Goal: Check status: Check status

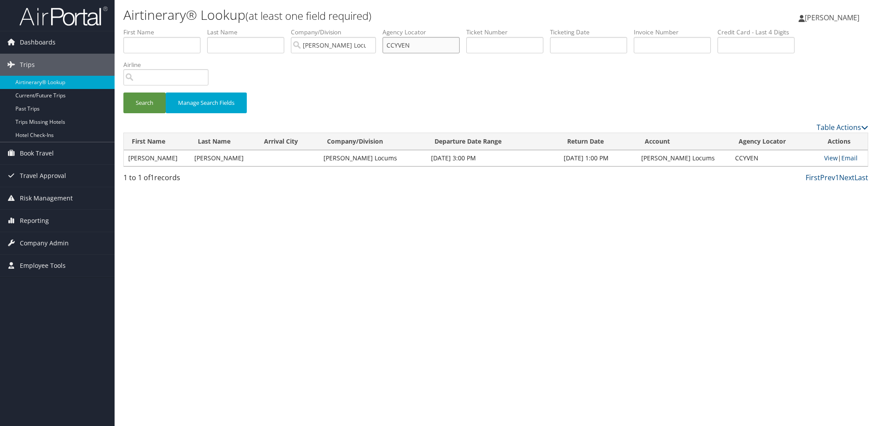
click at [424, 44] on input "CCYVEN" at bounding box center [420, 45] width 77 height 16
click at [278, 44] on input "text" at bounding box center [245, 45] width 77 height 16
click at [123, 93] on button "Search" at bounding box center [144, 103] width 42 height 21
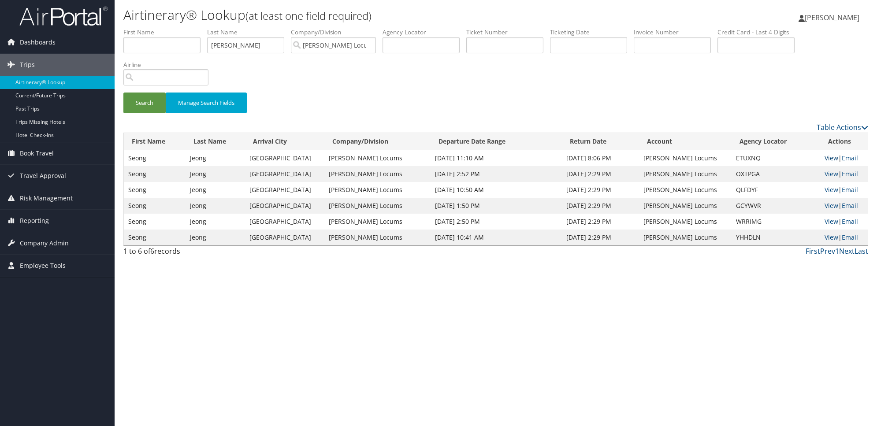
click at [824, 159] on link "View" at bounding box center [831, 158] width 14 height 8
click at [250, 45] on input "[PERSON_NAME]" at bounding box center [245, 45] width 77 height 16
type input "[PERSON_NAME]"
click at [123, 93] on button "Search" at bounding box center [144, 103] width 42 height 21
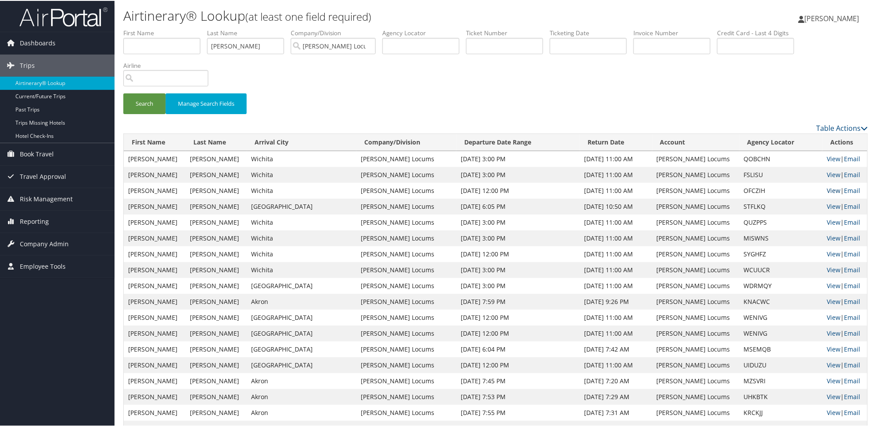
click at [827, 189] on link "View" at bounding box center [834, 190] width 14 height 8
click at [827, 173] on link "View" at bounding box center [834, 174] width 14 height 8
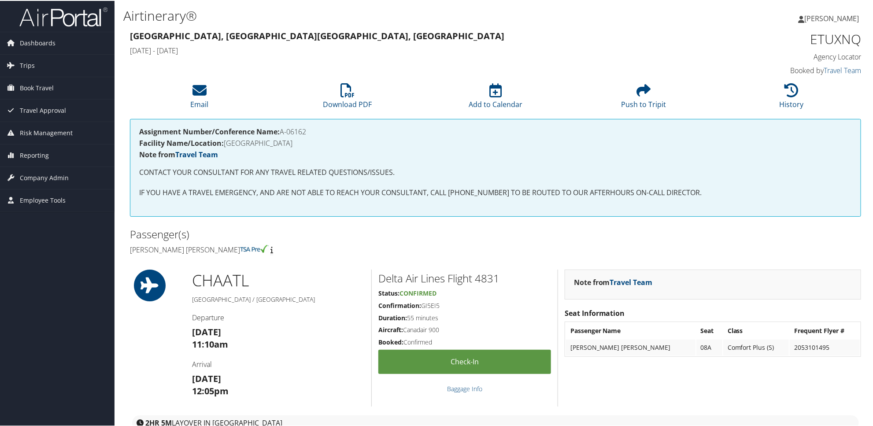
click at [297, 130] on h4 "Assignment Number/Conference Name: A-06162" at bounding box center [495, 130] width 713 height 7
drag, startPoint x: 297, startPoint y: 130, endPoint x: 282, endPoint y: 131, distance: 14.1
click at [282, 131] on h4 "Assignment Number/Conference Name: A-06162" at bounding box center [495, 130] width 713 height 7
copy h4 "A-06162"
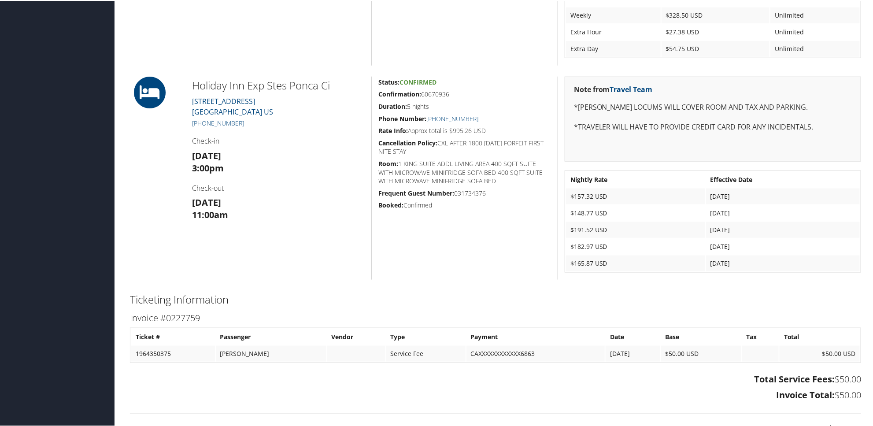
scroll to position [552, 0]
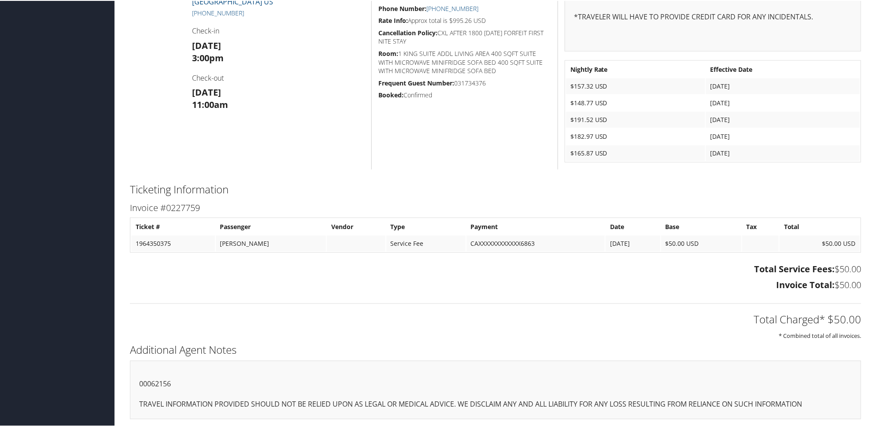
click at [157, 383] on p "00062156" at bounding box center [495, 383] width 713 height 11
copy p "00062156"
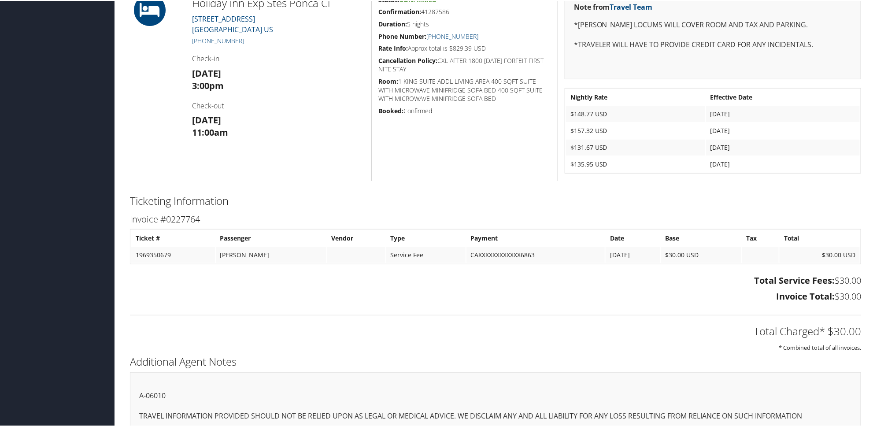
scroll to position [165, 0]
